Goal: Navigation & Orientation: Find specific page/section

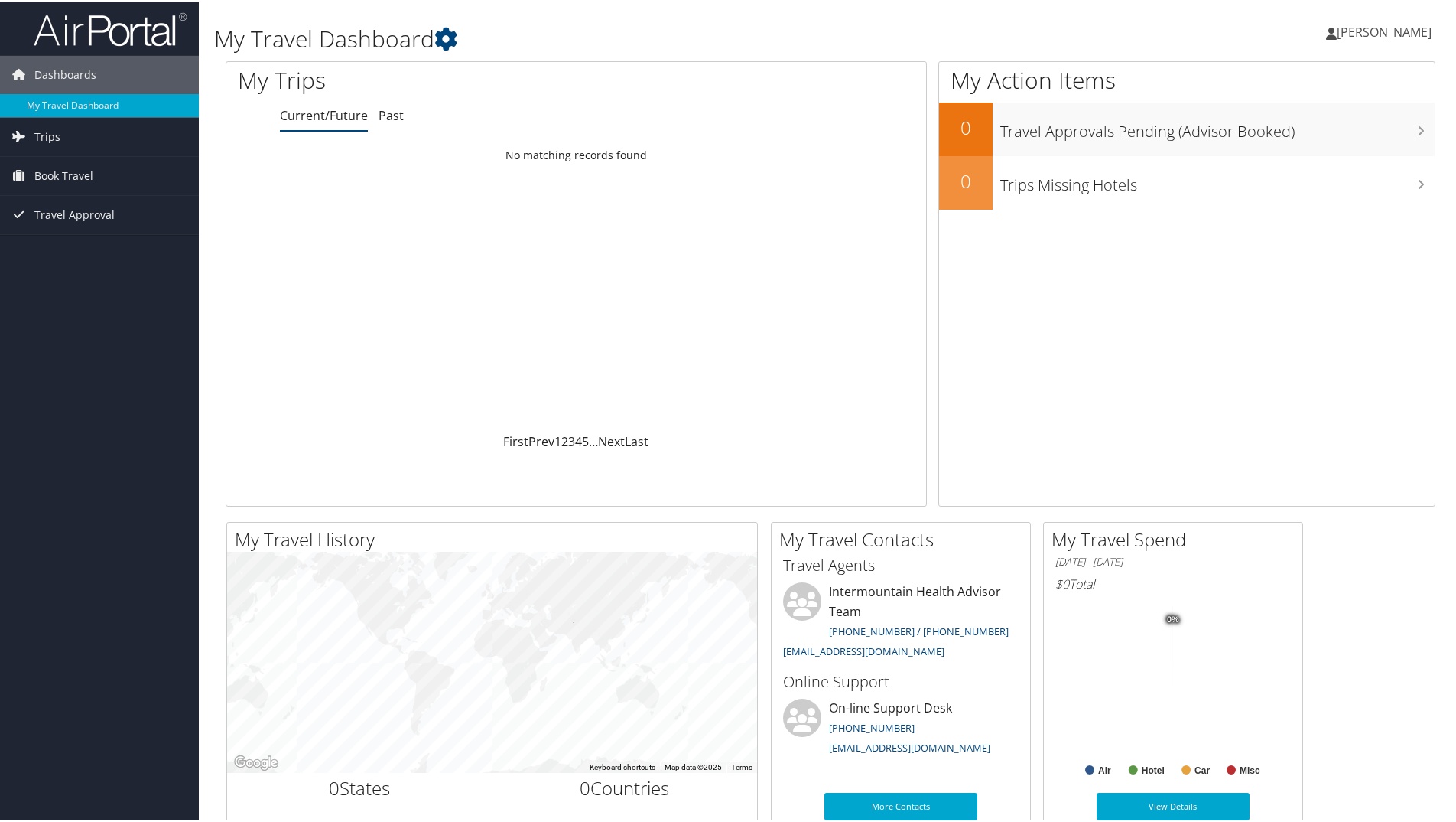
drag, startPoint x: 373, startPoint y: 215, endPoint x: 422, endPoint y: 241, distance: 55.5
click at [405, 233] on div "Loading... No matching records found" at bounding box center [576, 285] width 700 height 291
click at [1374, 35] on span "[PERSON_NAME]" at bounding box center [1384, 30] width 94 height 16
click at [1329, 83] on link "My Settings" at bounding box center [1343, 85] width 171 height 26
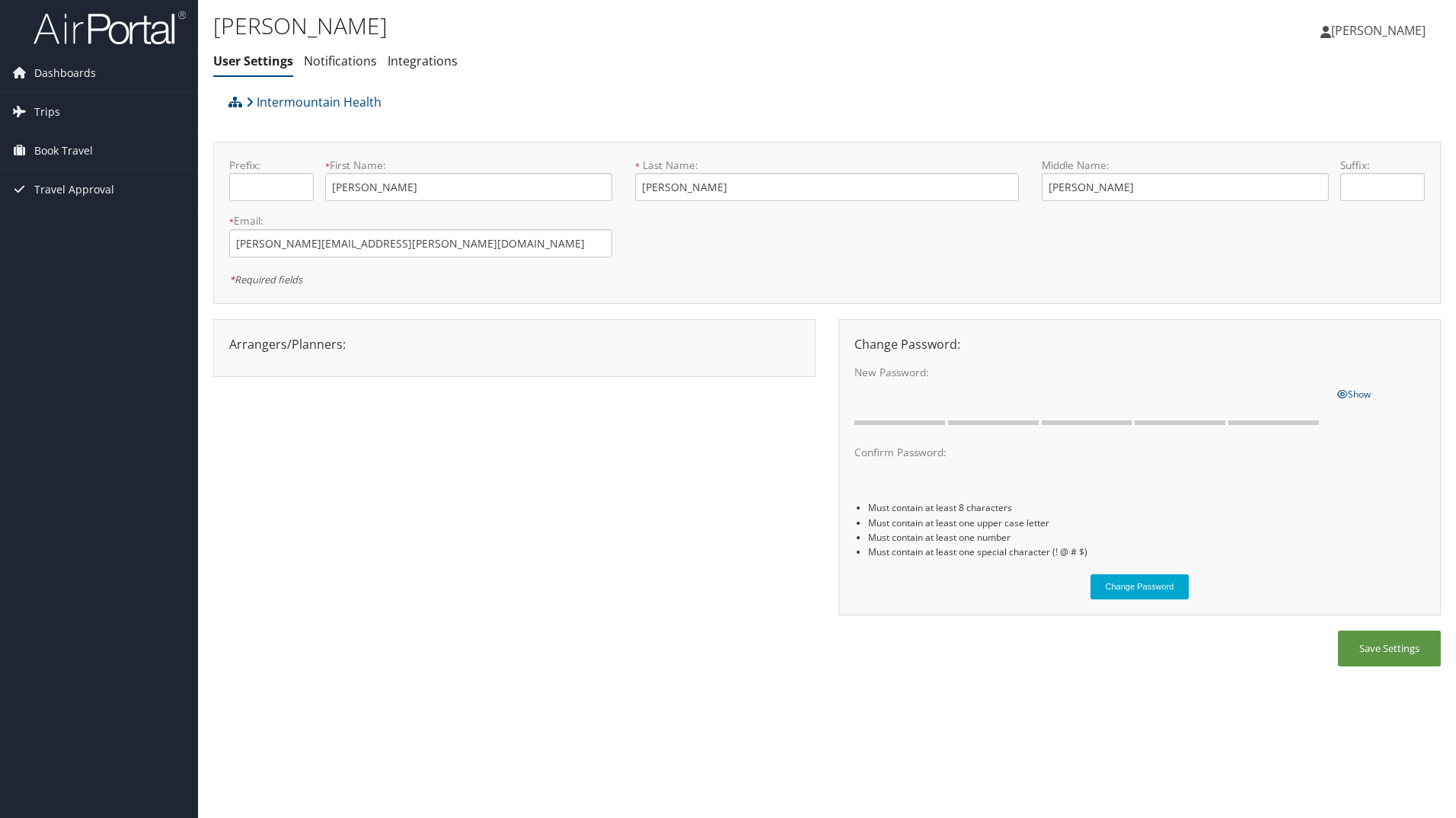
click at [1403, 27] on span "[PERSON_NAME]" at bounding box center [1378, 30] width 94 height 16
click at [1308, 134] on link "View Travel Profile" at bounding box center [1341, 136] width 170 height 26
